Goal: Information Seeking & Learning: Learn about a topic

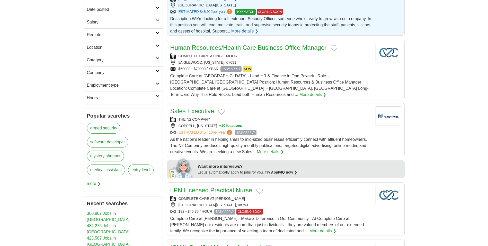
scroll to position [103, 0]
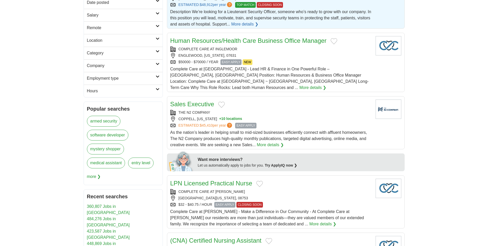
click at [100, 120] on link "armed security" at bounding box center [104, 121] width 34 height 11
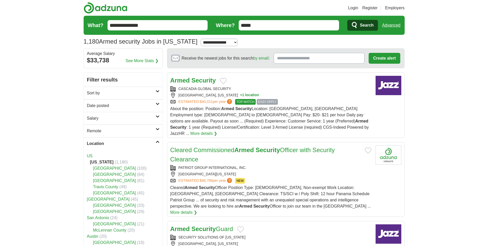
click at [105, 186] on link "Travis County" at bounding box center [105, 186] width 25 height 4
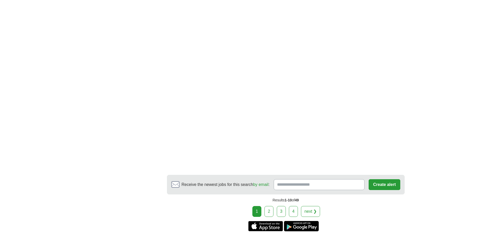
scroll to position [849, 0]
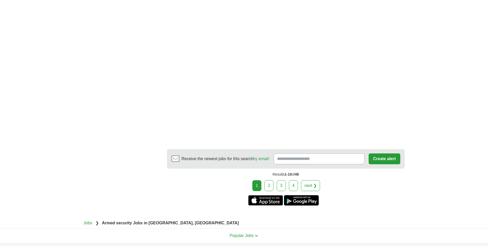
click at [313, 180] on link "next ❯" at bounding box center [310, 185] width 19 height 11
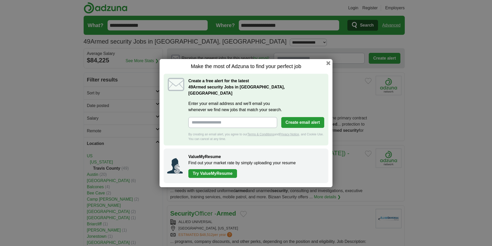
click at [328, 65] on button "button" at bounding box center [328, 63] width 4 height 4
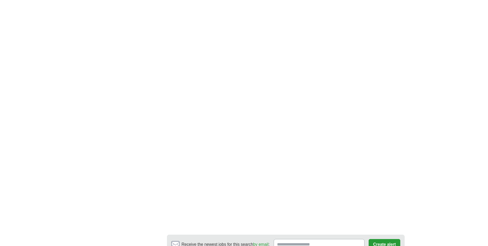
scroll to position [772, 0]
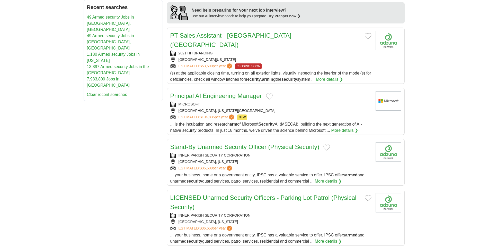
scroll to position [438, 0]
